Goal: Check status: Check status

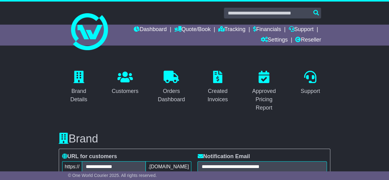
click at [304, 39] on link "Reseller" at bounding box center [308, 40] width 26 height 10
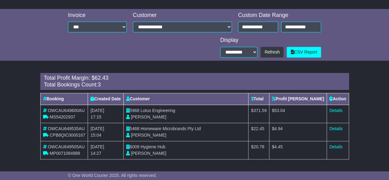
scroll to position [235, 0]
click at [337, 109] on link "Details" at bounding box center [335, 110] width 13 height 5
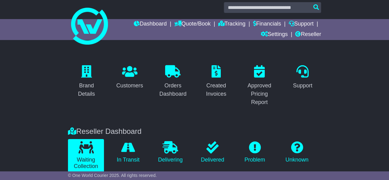
scroll to position [0, 0]
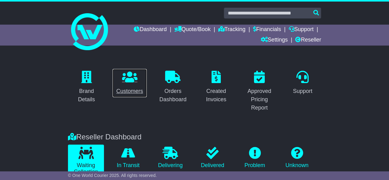
click at [143, 80] on p at bounding box center [129, 77] width 27 height 13
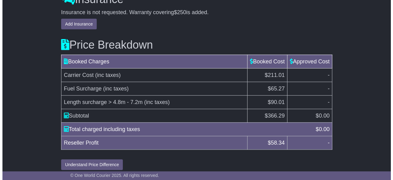
scroll to position [646, 0]
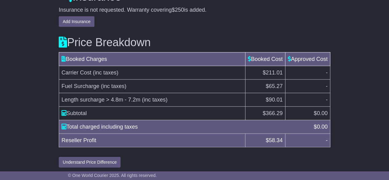
click at [207, 80] on td "Fuel Surcharge (inc taxes)" at bounding box center [152, 86] width 186 height 14
click at [89, 160] on button "Understand Price Difference" at bounding box center [90, 162] width 62 height 11
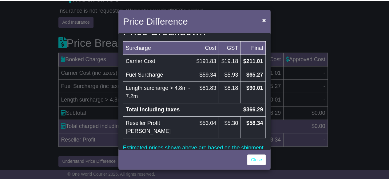
scroll to position [23, 0]
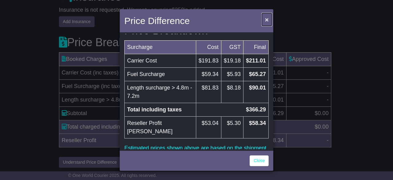
click at [268, 20] on span "×" at bounding box center [267, 19] width 4 height 7
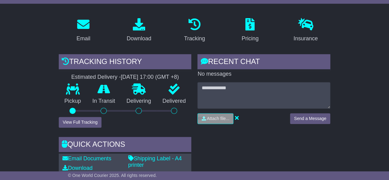
scroll to position [0, 0]
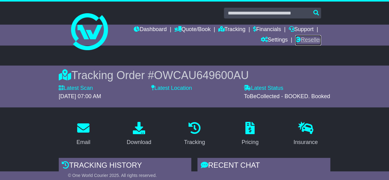
click at [301, 39] on link "Reseller" at bounding box center [308, 40] width 26 height 10
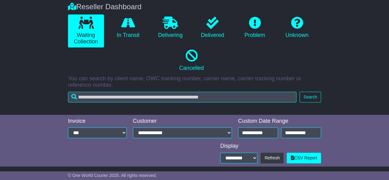
scroll to position [129, 0]
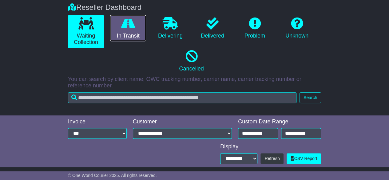
click at [120, 35] on link "In Transit" at bounding box center [128, 28] width 36 height 26
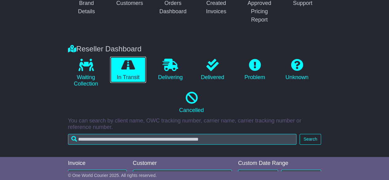
scroll to position [85, 0]
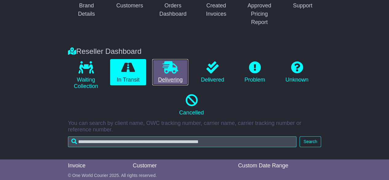
click at [160, 80] on link "Delivering" at bounding box center [170, 72] width 36 height 26
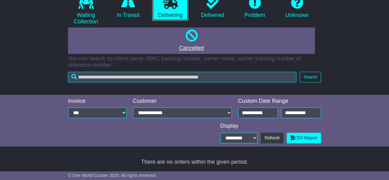
scroll to position [77, 0]
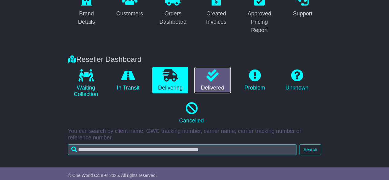
click at [208, 89] on link "Delivered" at bounding box center [212, 80] width 36 height 26
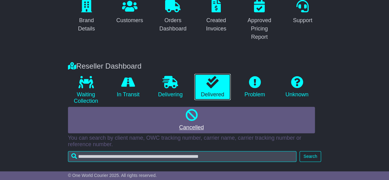
scroll to position [0, 0]
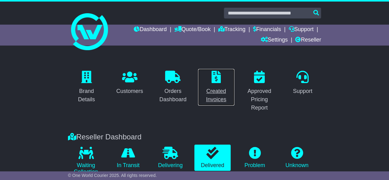
click at [218, 80] on icon at bounding box center [215, 77] width 9 height 12
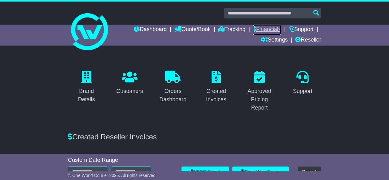
click at [256, 27] on link "Financials" at bounding box center [267, 30] width 28 height 10
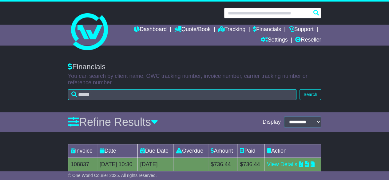
click at [237, 14] on input "text" at bounding box center [272, 13] width 97 height 11
paste input "**********"
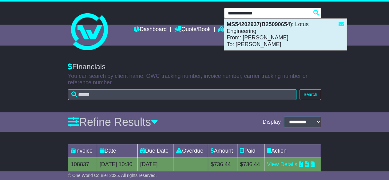
click at [239, 32] on div "MS54202937(B25090654) : Lotus Engineering From: Dan Ovens To: Neha Kulkarni" at bounding box center [285, 34] width 122 height 31
type input "**********"
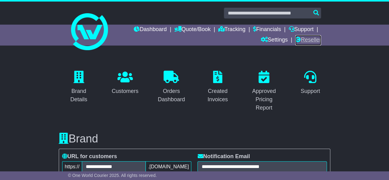
click at [301, 41] on link "Reseller" at bounding box center [308, 40] width 26 height 10
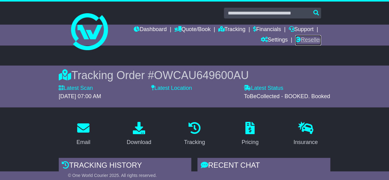
click at [302, 40] on link "Reseller" at bounding box center [308, 40] width 26 height 10
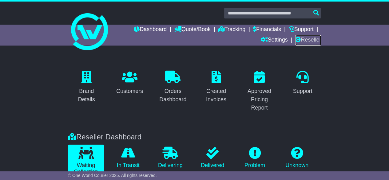
click at [303, 40] on link "Reseller" at bounding box center [308, 40] width 26 height 10
click at [48, 94] on div "Brand Details Customers Orders Dashboard Created Invoices Approved Pricing Repo…" at bounding box center [194, 91] width 389 height 70
